Goal: Navigation & Orientation: Understand site structure

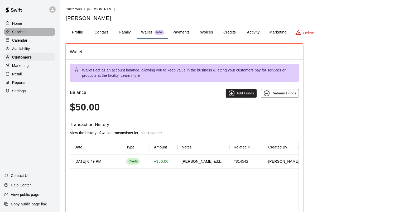
click at [25, 29] on div "Services" at bounding box center [29, 32] width 51 height 8
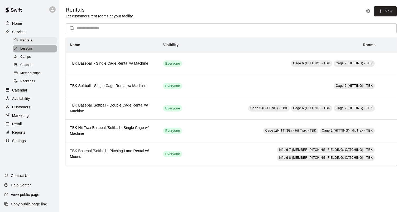
click at [28, 49] on span "Lessons" at bounding box center [26, 48] width 13 height 5
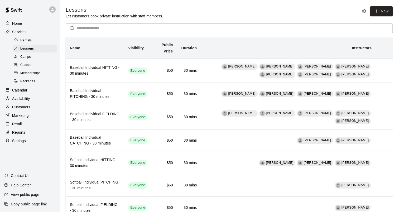
click at [31, 68] on span "Classes" at bounding box center [26, 64] width 12 height 5
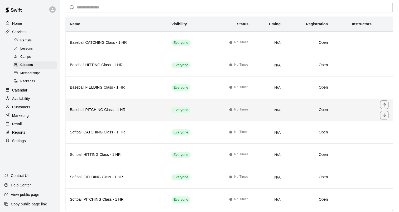
scroll to position [49, 0]
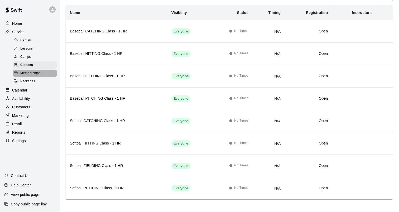
click at [31, 76] on span "Memberships" at bounding box center [30, 73] width 20 height 5
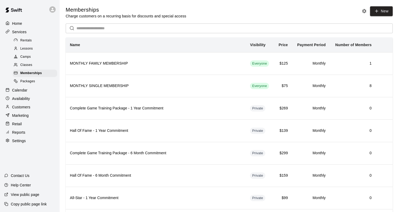
click at [33, 82] on div "Packages" at bounding box center [35, 81] width 45 height 7
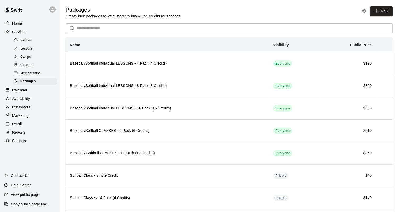
click at [22, 31] on p "Services" at bounding box center [19, 31] width 15 height 5
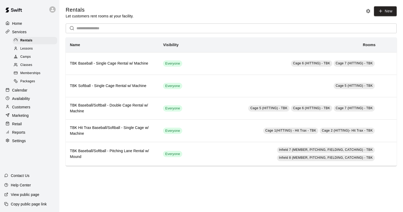
click at [20, 25] on p "Home" at bounding box center [17, 23] width 10 height 5
